Goal: Information Seeking & Learning: Learn about a topic

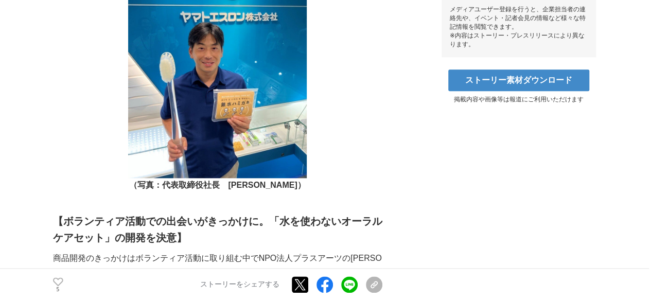
scroll to position [566, 0]
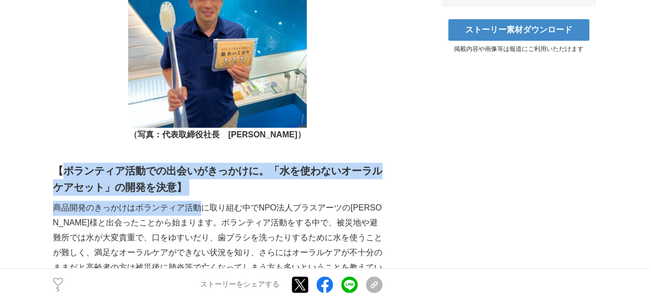
drag, startPoint x: 58, startPoint y: 158, endPoint x: 199, endPoint y: 195, distance: 145.8
click at [92, 165] on strong "【ボランティア活動での出会いがきっかけに。「水を使わないオーラルケアセット」の開発を決意】" at bounding box center [217, 179] width 329 height 28
click at [59, 165] on strong "【ボランティア活動での出会いがきっかけに。「水を使わないオーラルケアセット」の開発を決意】" at bounding box center [217, 179] width 329 height 28
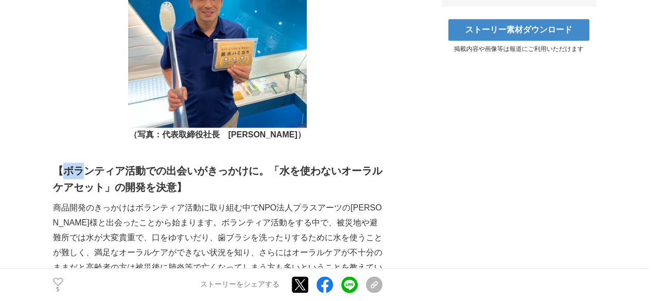
drag, startPoint x: 59, startPoint y: 156, endPoint x: 83, endPoint y: 160, distance: 24.5
click at [83, 165] on strong "【ボランティア活動での出会いがきっかけに。「水を使わないオーラルケアセット」の開発を決意】" at bounding box center [217, 179] width 329 height 28
click at [103, 225] on p "商品開発のきっかけはボランティア活動に取り組む中でNPO法人プラスアーツの[PERSON_NAME]様と出会ったことから始まります。ボランティア活動をする中で…" at bounding box center [217, 253] width 329 height 104
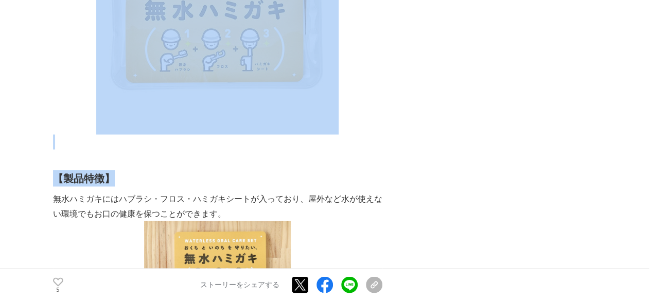
scroll to position [2574, 0]
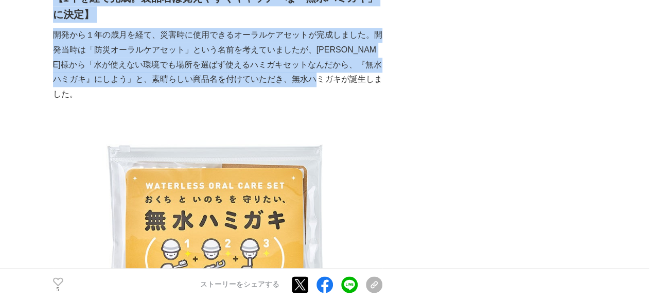
drag, startPoint x: 57, startPoint y: 156, endPoint x: 351, endPoint y: 142, distance: 294.3
copy div "【loremipsumdolorsita。「consecteturadip」elitse】 doeiusmodtemporincididuntUTLabore…"
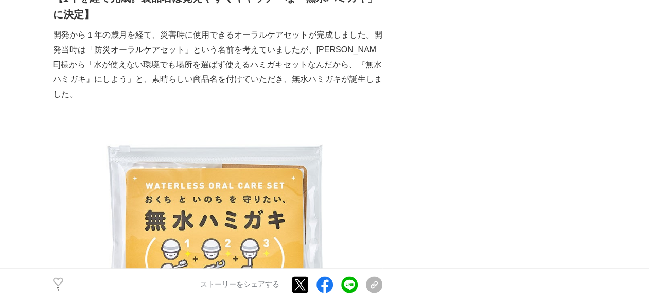
click at [410, 176] on div "水がなくてもオーラルケアを誰でも手軽に。創業96年、オーラルケア製品を展開するヤマトエスロンの「無水ハミガキ」誕生秘話 開発ストーリー #開発ストーリー #防…" at bounding box center [326, 299] width 546 height 5621
